Goal: Task Accomplishment & Management: Complete application form

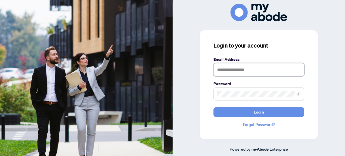
click at [232, 68] on input "text" at bounding box center [259, 69] width 91 height 13
type input "**********"
click at [248, 88] on span at bounding box center [259, 94] width 91 height 13
click at [214, 108] on button "Login" at bounding box center [259, 113] width 91 height 10
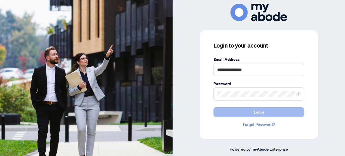
click at [241, 109] on button "Login" at bounding box center [259, 113] width 91 height 10
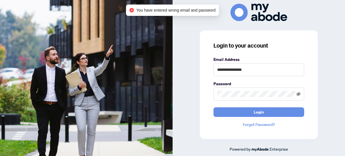
click at [298, 95] on icon "eye-invisible" at bounding box center [299, 93] width 4 height 3
click at [212, 92] on div "**********" at bounding box center [259, 84] width 118 height 109
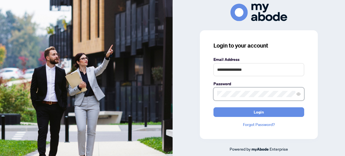
click at [214, 108] on button "Login" at bounding box center [259, 113] width 91 height 10
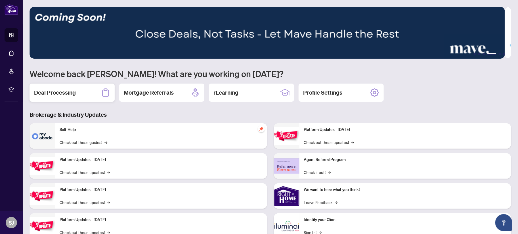
click at [65, 101] on div "Deal Processing" at bounding box center [72, 93] width 85 height 18
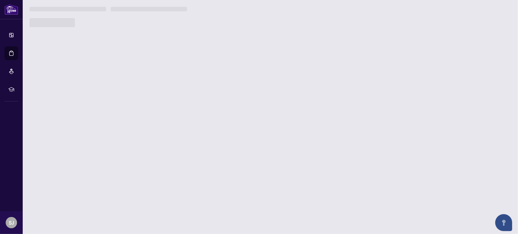
click at [70, 78] on main "1 2 3 4 5 6 Welcome back [PERSON_NAME]! What are you working on [DATE]? Deal Pr…" at bounding box center [270, 117] width 495 height 234
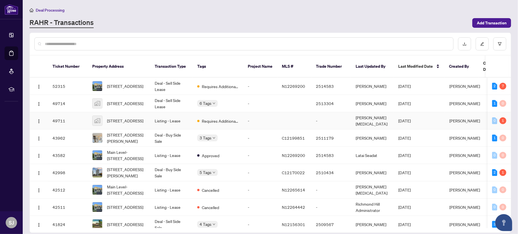
click at [262, 114] on td "-" at bounding box center [260, 120] width 34 height 17
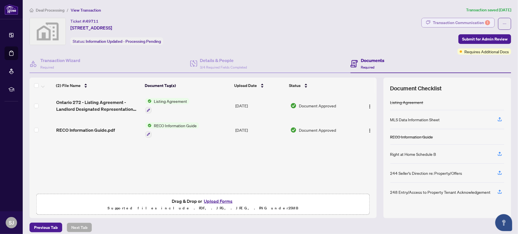
click at [464, 22] on div "Transaction Communication 1" at bounding box center [461, 22] width 57 height 9
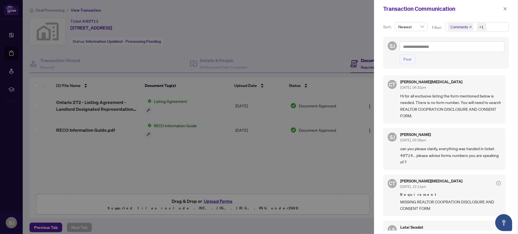
click at [188, 24] on div at bounding box center [259, 117] width 518 height 234
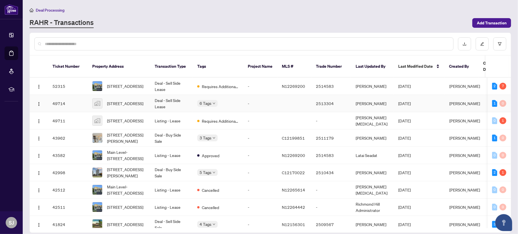
click at [247, 95] on td "-" at bounding box center [260, 103] width 34 height 17
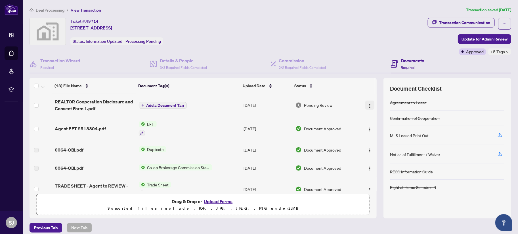
click at [367, 105] on img "button" at bounding box center [369, 106] width 5 height 5
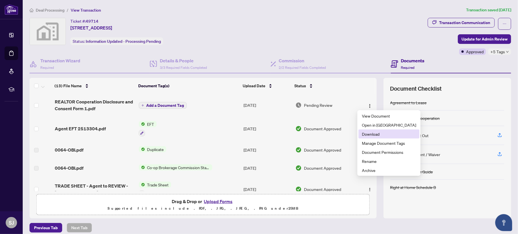
click at [383, 135] on span "Download" at bounding box center [389, 134] width 54 height 6
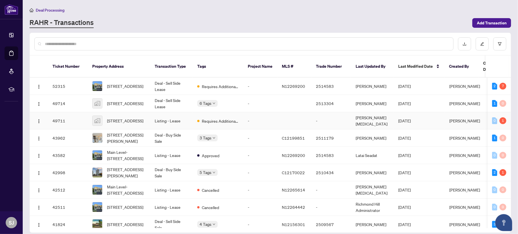
click at [235, 118] on span "Requires Additional Docs" at bounding box center [220, 121] width 37 height 6
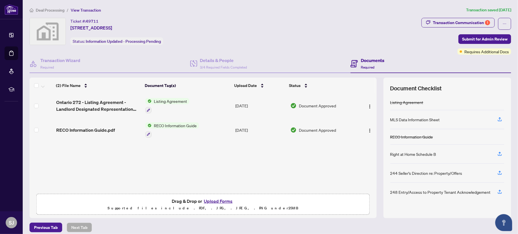
click at [214, 201] on button "Upload Forms" at bounding box center [218, 201] width 32 height 7
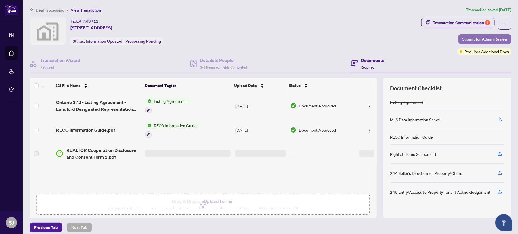
click at [471, 41] on span "Submit for Admin Review" at bounding box center [484, 39] width 45 height 9
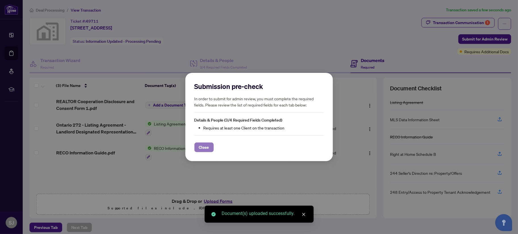
click at [209, 144] on button "Close" at bounding box center [203, 148] width 19 height 10
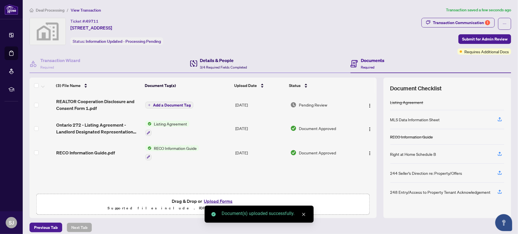
click at [197, 60] on div "Details & People 3/4 Required Fields Completed" at bounding box center [218, 63] width 57 height 13
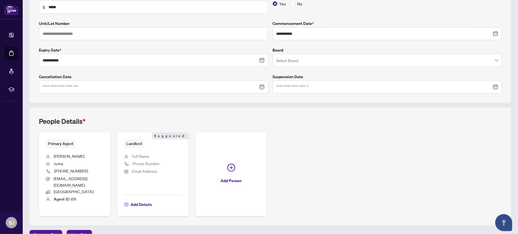
scroll to position [114, 0]
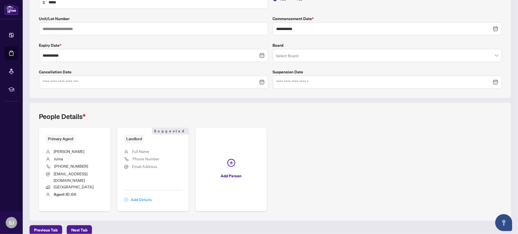
click at [152, 197] on span "Add Details" at bounding box center [140, 199] width 21 height 9
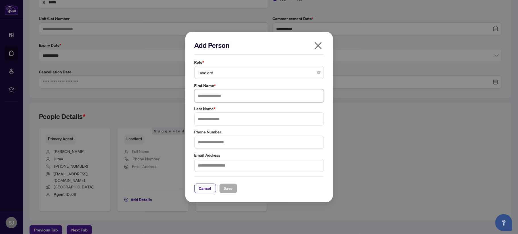
click at [221, 98] on input "text" at bounding box center [258, 95] width 129 height 13
type input "*******"
type input "******"
paste input "**********"
type input "**********"
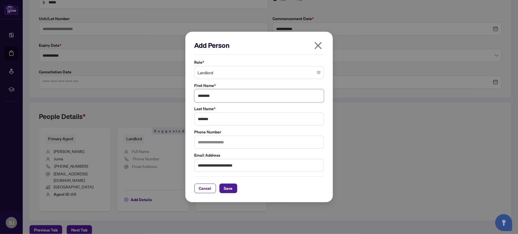
drag, startPoint x: 225, startPoint y: 97, endPoint x: 151, endPoint y: 93, distance: 73.3
click at [158, 93] on div "**********" at bounding box center [259, 117] width 518 height 234
type input "*******"
click at [232, 186] on button "Save" at bounding box center [228, 189] width 18 height 10
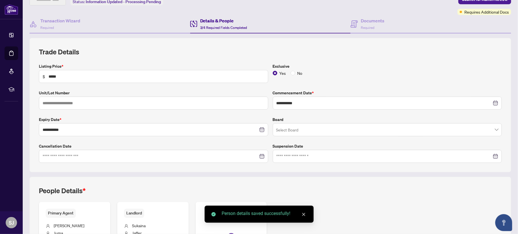
scroll to position [0, 0]
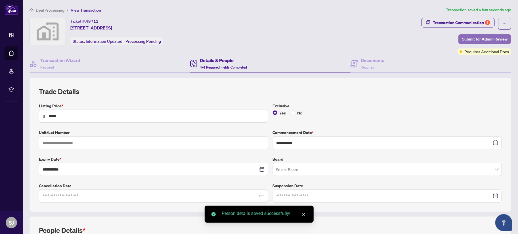
click at [481, 41] on span "Submit for Admin Review" at bounding box center [484, 39] width 45 height 9
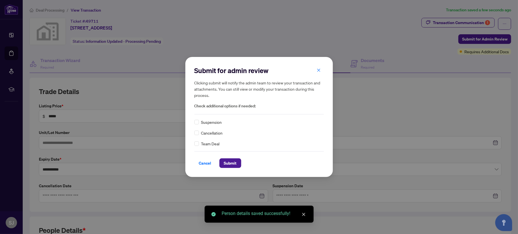
click at [209, 130] on span "Cancellation" at bounding box center [212, 133] width 22 height 6
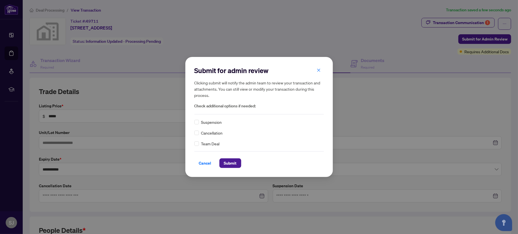
click at [223, 156] on div "Cancel Submit" at bounding box center [258, 159] width 129 height 17
click at [227, 161] on span "Submit" at bounding box center [230, 163] width 13 height 9
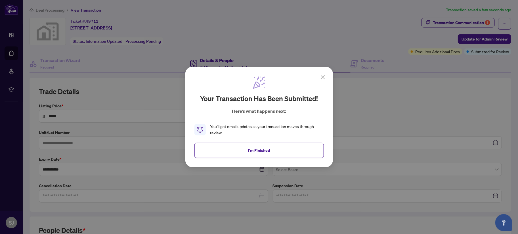
click at [323, 73] on div "Your transaction has been submitted! Here’s what happens next: You’ll get email…" at bounding box center [259, 117] width 148 height 100
click at [320, 76] on icon at bounding box center [322, 77] width 7 height 7
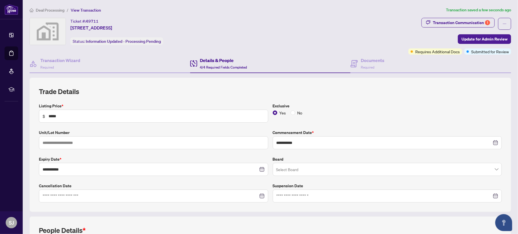
click at [35, 12] on span "Deal Processing" at bounding box center [47, 10] width 35 height 5
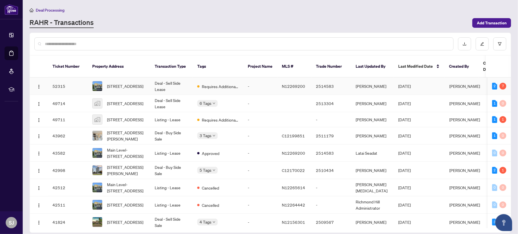
click at [246, 78] on td "-" at bounding box center [260, 86] width 34 height 17
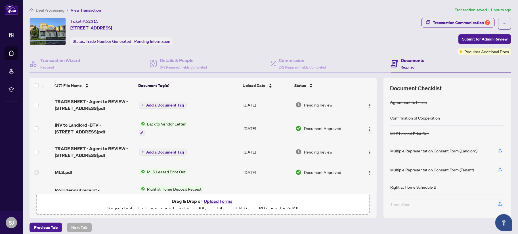
click at [217, 203] on button "Upload Forms" at bounding box center [218, 201] width 32 height 7
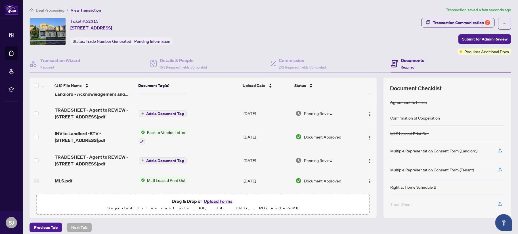
scroll to position [16, 0]
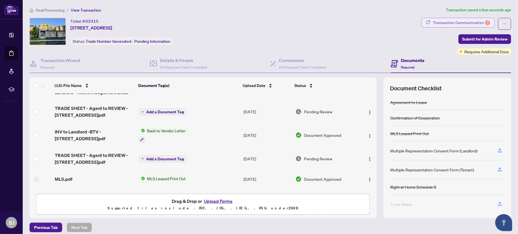
click at [458, 26] on div "Transaction Communication 7" at bounding box center [461, 22] width 57 height 9
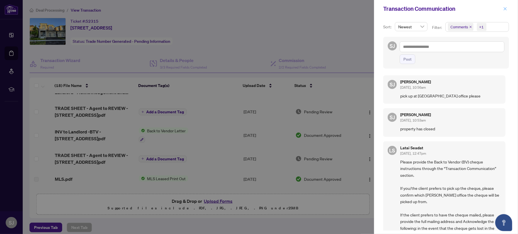
click at [502, 8] on button "button" at bounding box center [504, 8] width 7 height 7
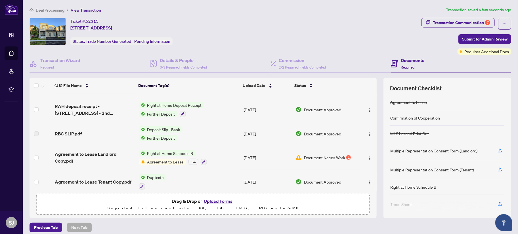
scroll to position [98, 0]
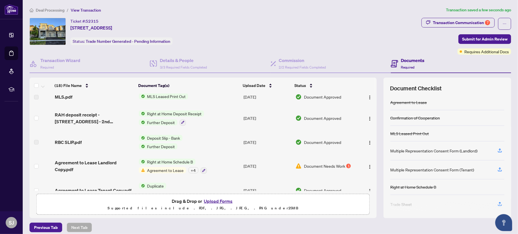
click at [339, 164] on div "Document Needs Work 1" at bounding box center [325, 166] width 60 height 6
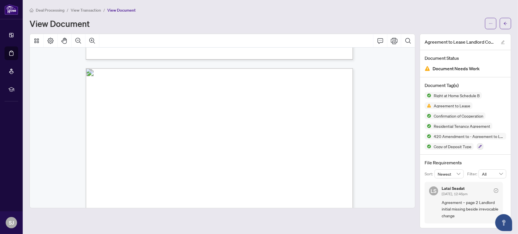
scroll to position [340, 0]
click at [492, 24] on icon "ellipsis" at bounding box center [490, 24] width 4 height 4
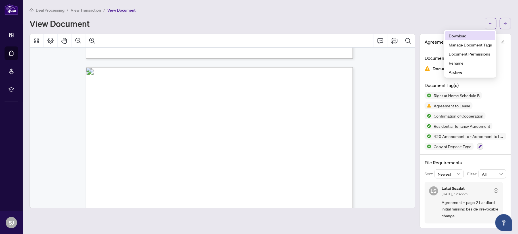
click at [462, 33] on span "Download" at bounding box center [469, 36] width 43 height 6
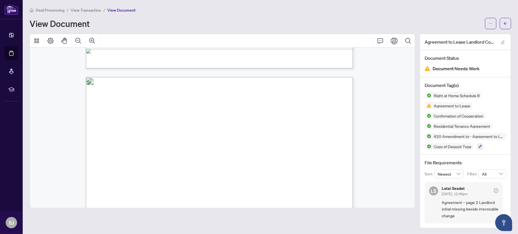
scroll to position [213, 0]
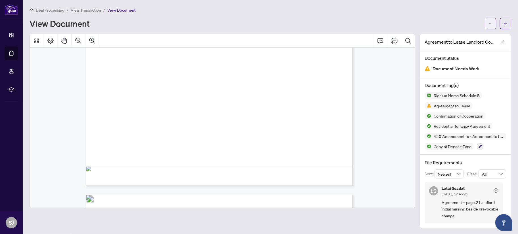
click at [492, 22] on button "button" at bounding box center [490, 23] width 11 height 11
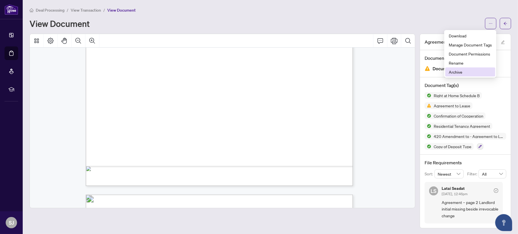
click at [456, 71] on span "Archive" at bounding box center [469, 72] width 43 height 6
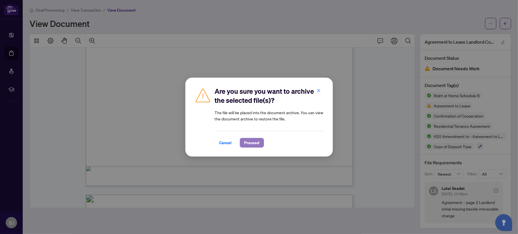
click at [258, 139] on span "Proceed" at bounding box center [251, 142] width 15 height 9
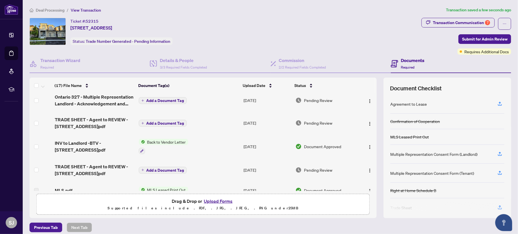
scroll to position [13, 0]
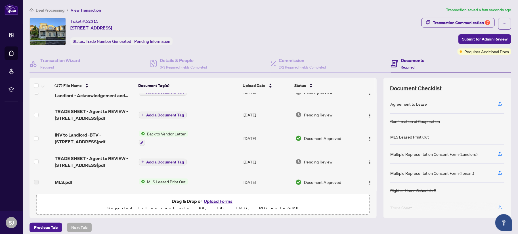
click at [225, 198] on button "Upload Forms" at bounding box center [218, 201] width 32 height 7
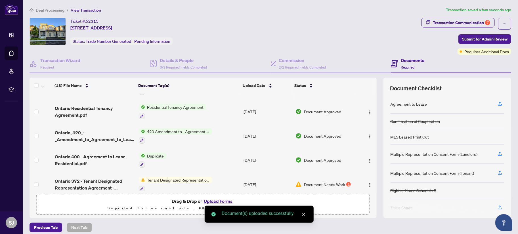
scroll to position [325, 0]
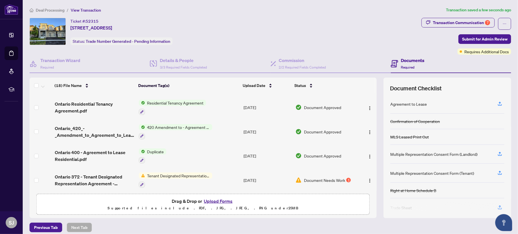
click at [323, 177] on span "Document Needs Work" at bounding box center [324, 180] width 41 height 6
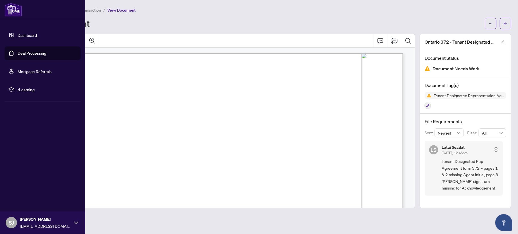
click at [172, 79] on span "Tenant Designated Representation" at bounding box center [220, 79] width 153 height 10
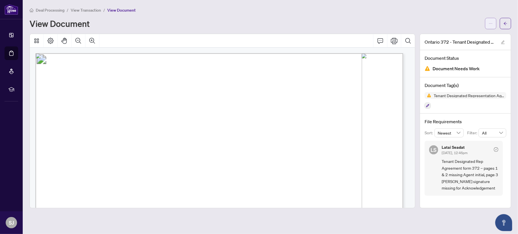
click at [489, 22] on icon "ellipsis" at bounding box center [490, 24] width 4 height 4
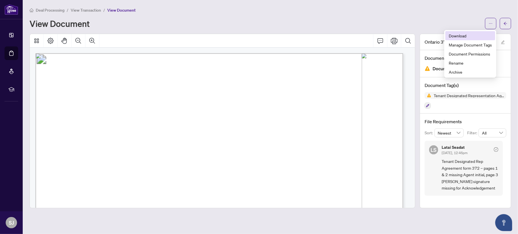
click at [469, 34] on span "Download" at bounding box center [469, 36] width 43 height 6
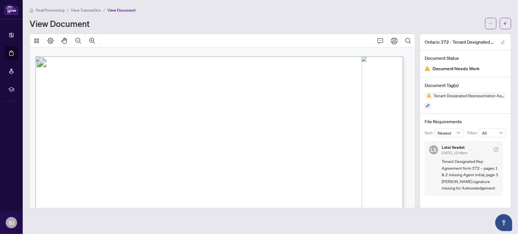
scroll to position [1460, 0]
click at [486, 28] on button "button" at bounding box center [490, 23] width 11 height 11
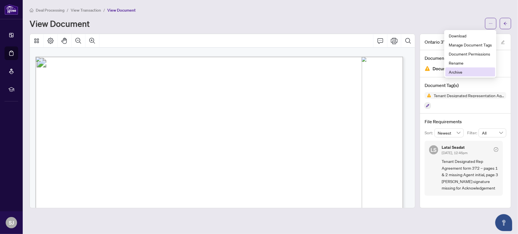
click at [467, 70] on span "Archive" at bounding box center [469, 72] width 43 height 6
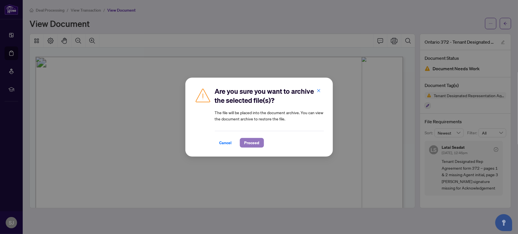
click at [249, 147] on span "Proceed" at bounding box center [251, 142] width 15 height 9
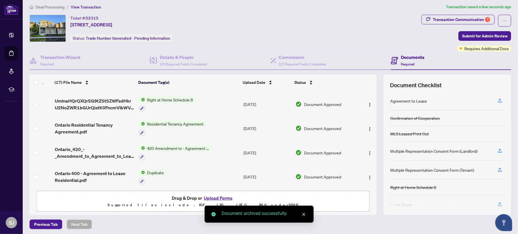
scroll to position [4, 0]
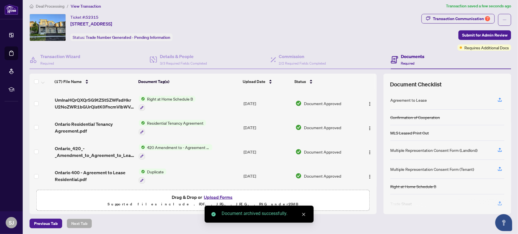
click at [225, 194] on button "Upload Forms" at bounding box center [218, 197] width 32 height 7
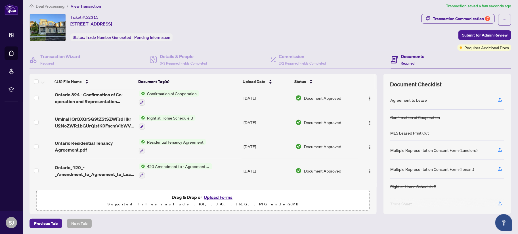
scroll to position [324, 0]
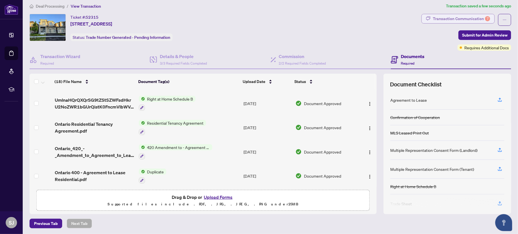
click at [457, 18] on div "Transaction Communication 7" at bounding box center [461, 18] width 57 height 9
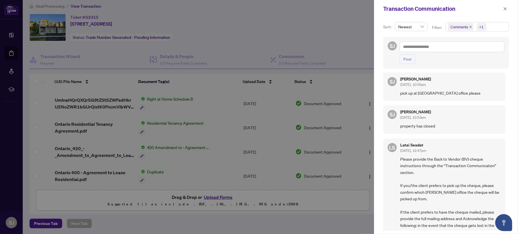
scroll to position [0, 0]
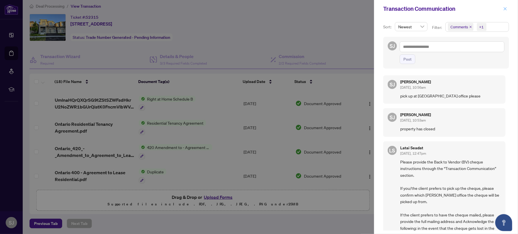
click at [503, 10] on icon "close" at bounding box center [505, 9] width 4 height 4
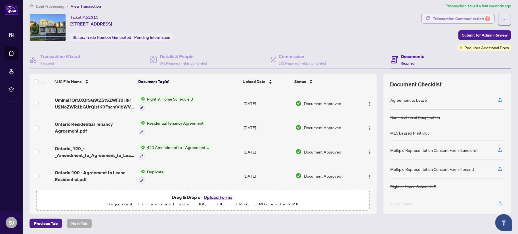
click at [454, 21] on div "Transaction Communication 7" at bounding box center [461, 18] width 57 height 9
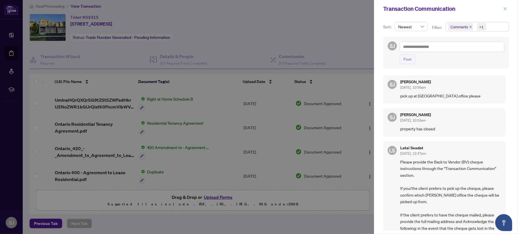
click at [503, 9] on icon "close" at bounding box center [505, 9] width 4 height 4
